Goal: Transaction & Acquisition: Purchase product/service

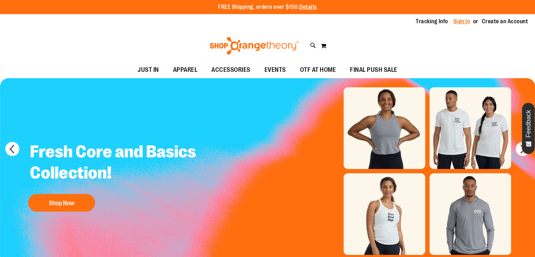
click at [460, 22] on link "Sign In" at bounding box center [461, 22] width 17 height 8
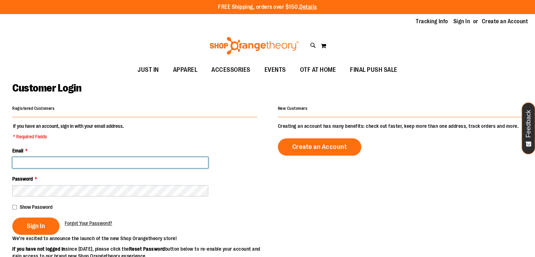
click at [108, 166] on input "Email *" at bounding box center [110, 162] width 196 height 11
type input "*"
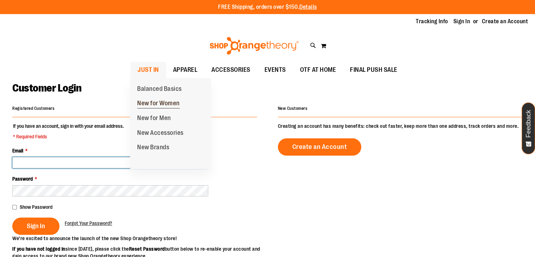
click at [149, 102] on span "New for Women" at bounding box center [158, 103] width 43 height 9
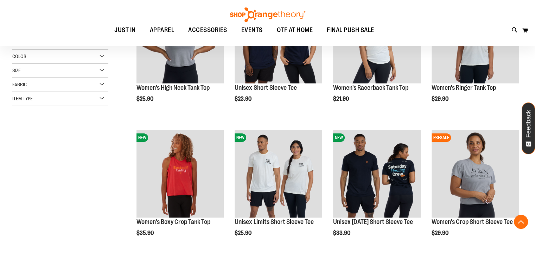
scroll to position [148, 0]
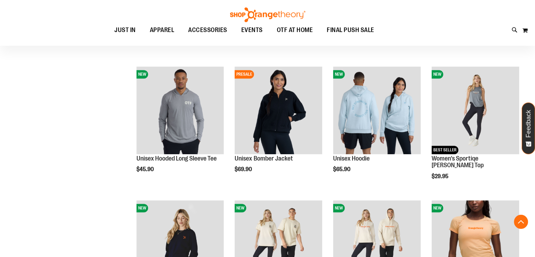
scroll to position [345, 0]
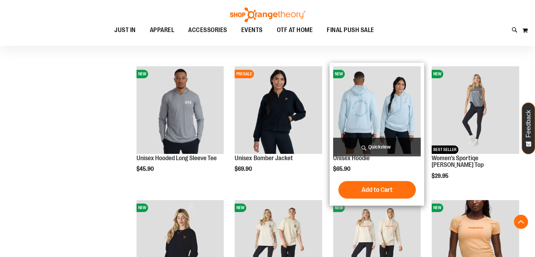
click at [364, 108] on img "product" at bounding box center [377, 110] width 88 height 88
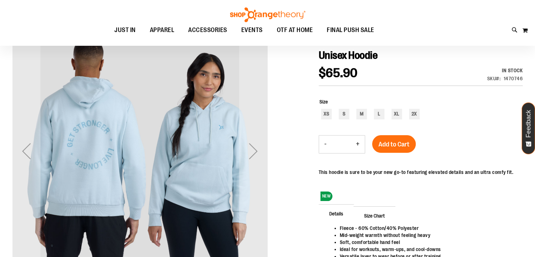
scroll to position [78, 0]
click at [249, 154] on div "Next" at bounding box center [253, 151] width 28 height 28
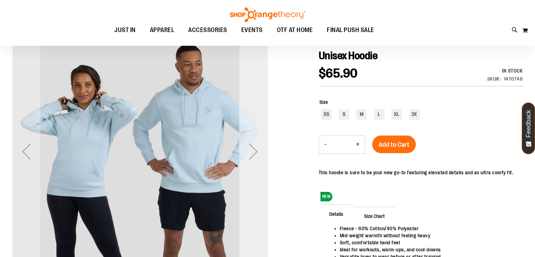
click at [249, 154] on div "Next" at bounding box center [253, 151] width 28 height 28
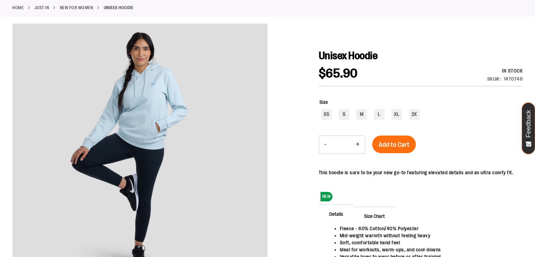
scroll to position [0, 0]
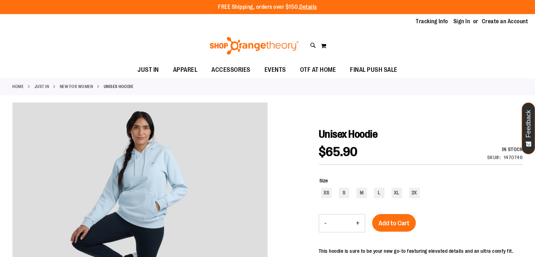
click at [230, 43] on img at bounding box center [253, 46] width 91 height 18
